Goal: Navigation & Orientation: Go to known website

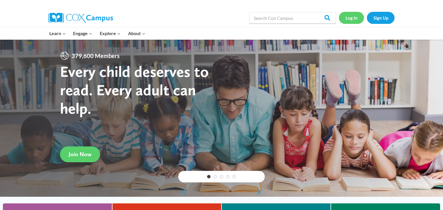
click at [351, 22] on link "Log In" at bounding box center [351, 18] width 25 height 12
click at [351, 20] on link "Log In" at bounding box center [351, 18] width 25 height 12
click at [354, 14] on link "Log In" at bounding box center [351, 18] width 25 height 12
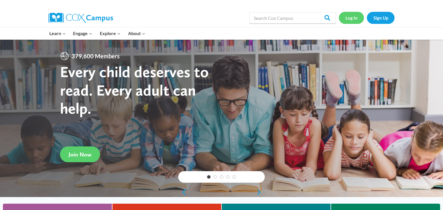
click at [343, 17] on link "Log In" at bounding box center [351, 18] width 25 height 12
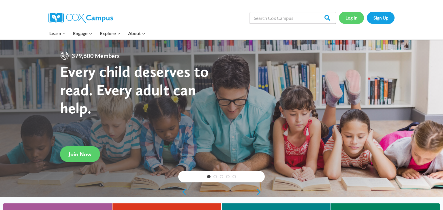
click at [351, 16] on link "Log In" at bounding box center [351, 18] width 25 height 12
click at [355, 16] on link "Log In" at bounding box center [351, 18] width 25 height 12
click at [346, 20] on link "Log In" at bounding box center [351, 18] width 25 height 12
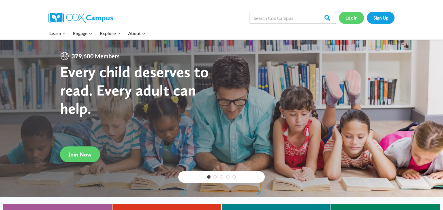
click at [355, 16] on link "Log In" at bounding box center [351, 18] width 25 height 12
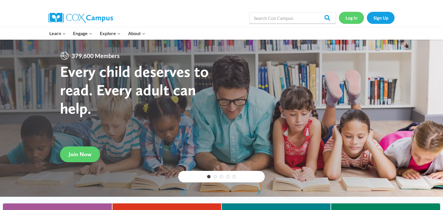
click at [351, 18] on link "Log In" at bounding box center [351, 18] width 25 height 12
click at [352, 20] on link "Log In" at bounding box center [351, 18] width 25 height 12
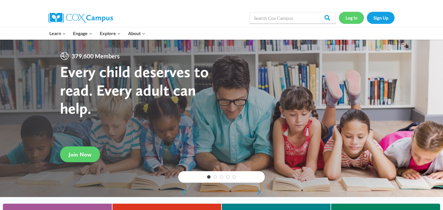
click at [349, 17] on link "Log In" at bounding box center [351, 18] width 25 height 12
